Goal: Browse casually: Explore the website without a specific task or goal

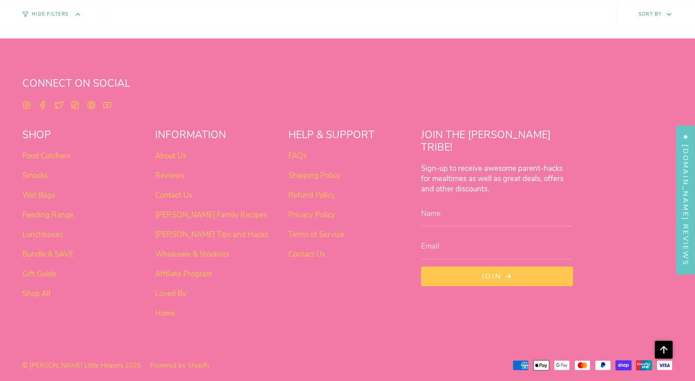
scroll to position [562, 0]
